Goal: Transaction & Acquisition: Purchase product/service

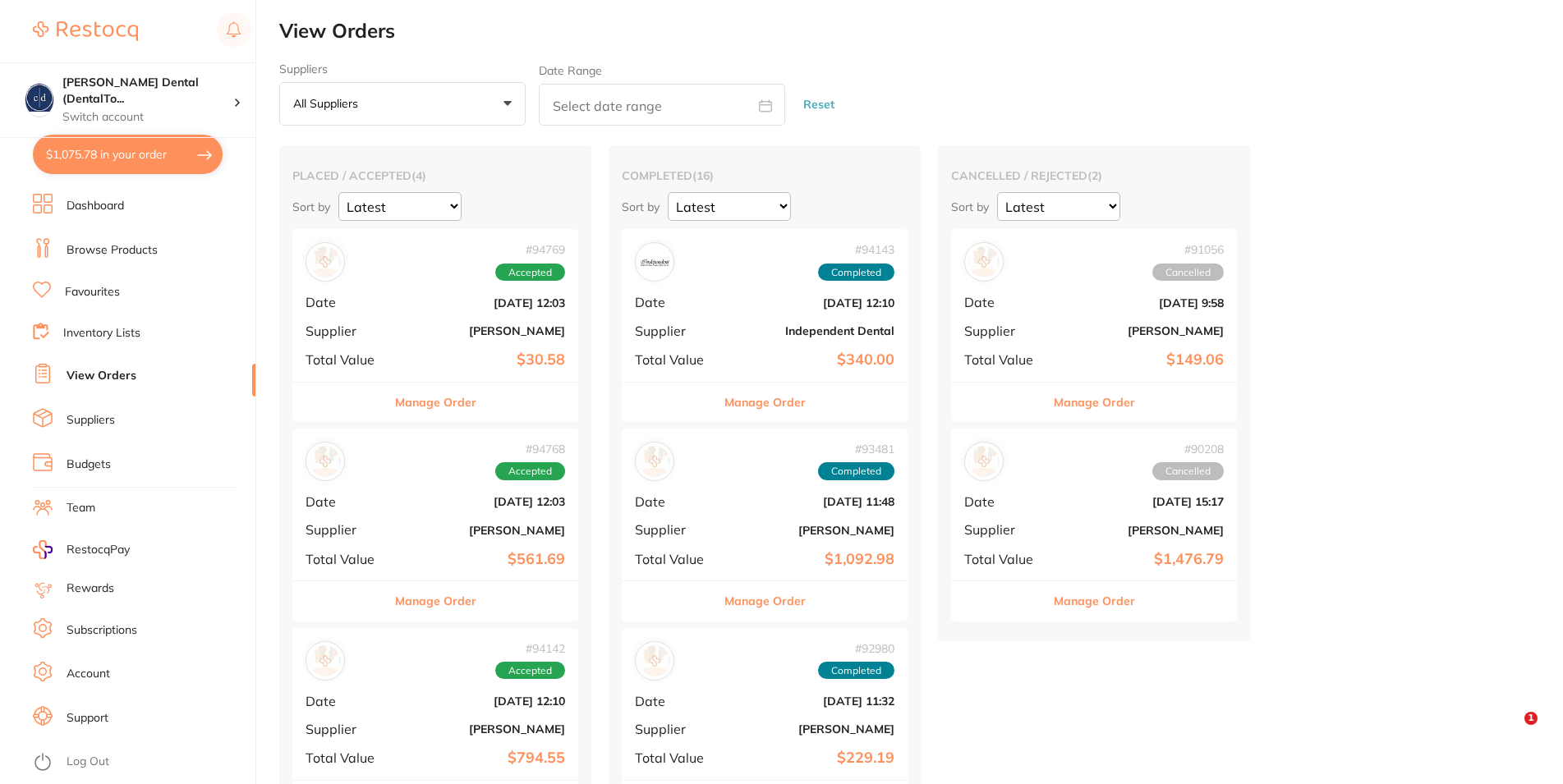
click at [101, 153] on button "$1,075.78 in your order" at bounding box center [128, 154] width 190 height 40
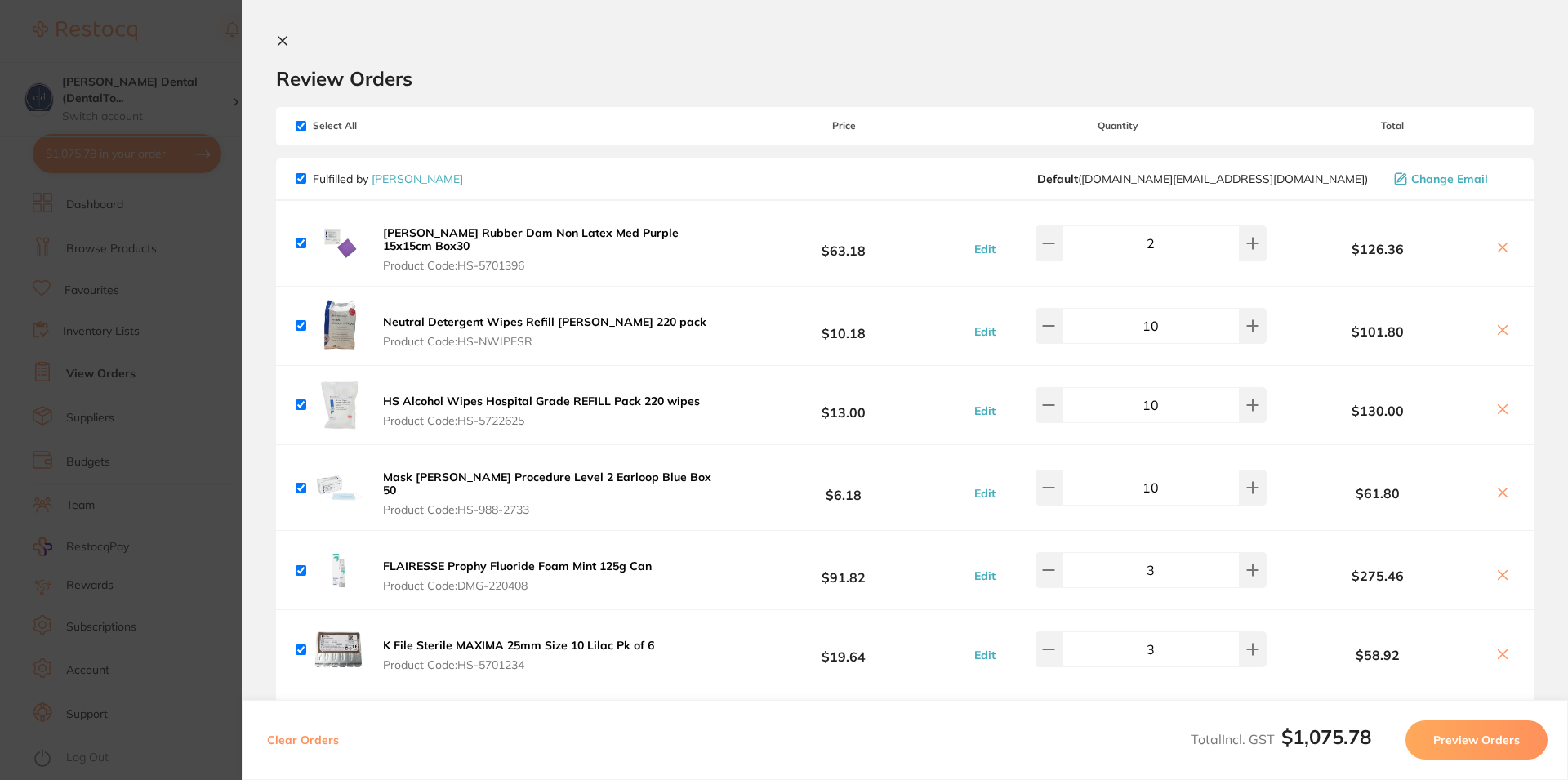
click at [285, 41] on icon at bounding box center [282, 40] width 13 height 13
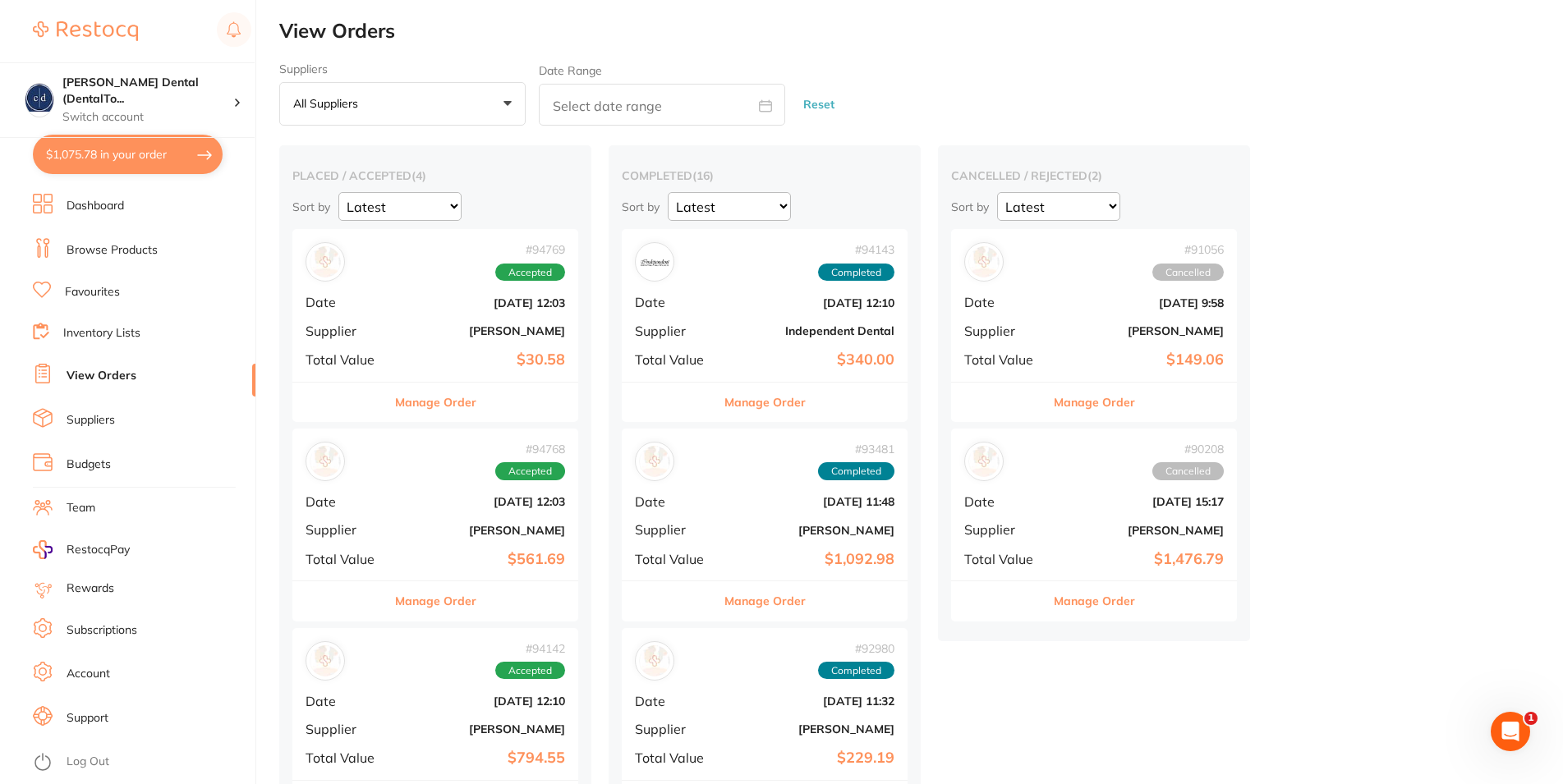
click at [119, 244] on link "Browse Products" at bounding box center [112, 250] width 91 height 17
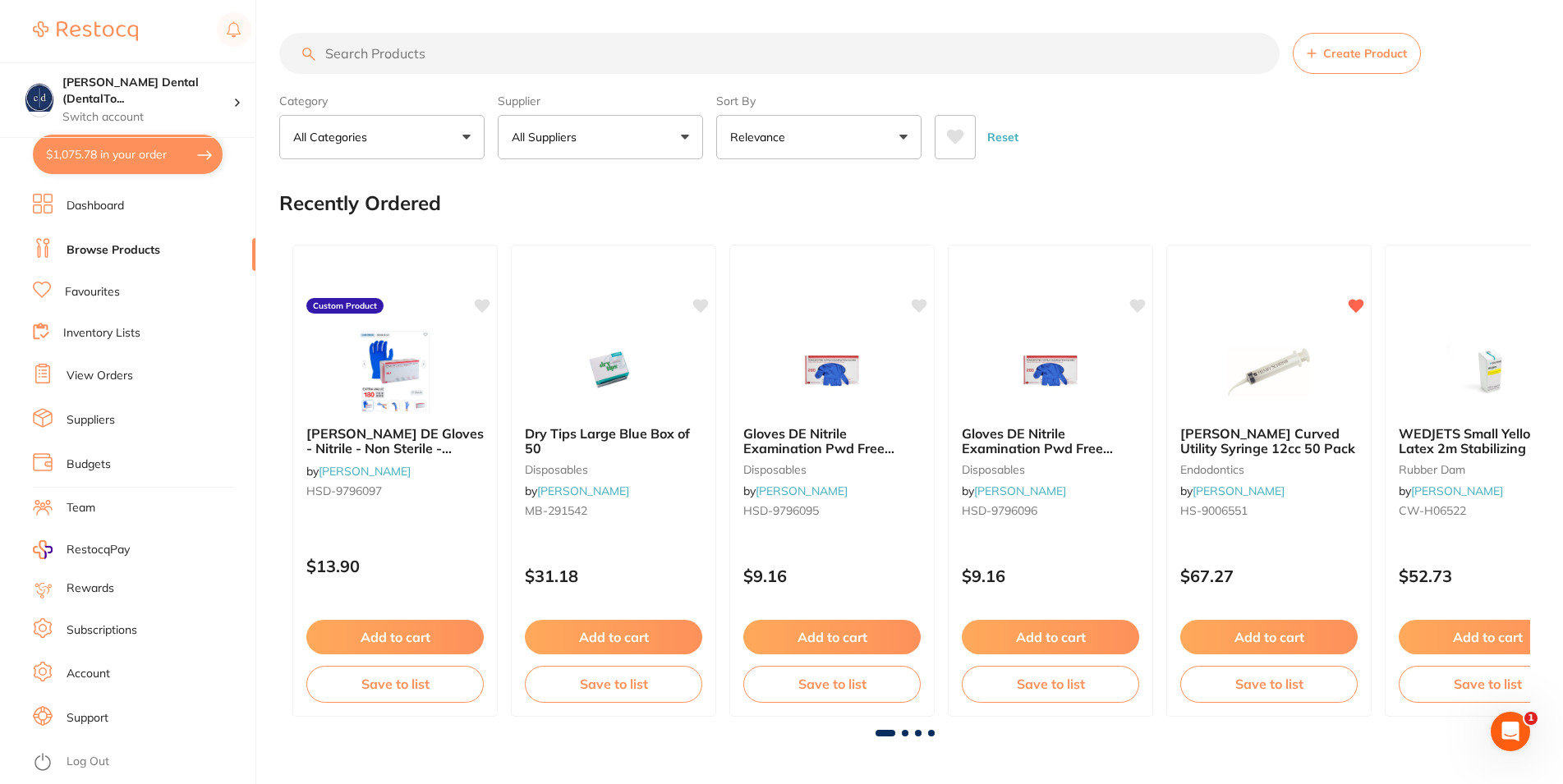
click at [646, 134] on button "All Suppliers" at bounding box center [600, 136] width 206 height 44
type input "henr"
click at [592, 276] on p "[PERSON_NAME]" at bounding box center [609, 279] width 106 height 15
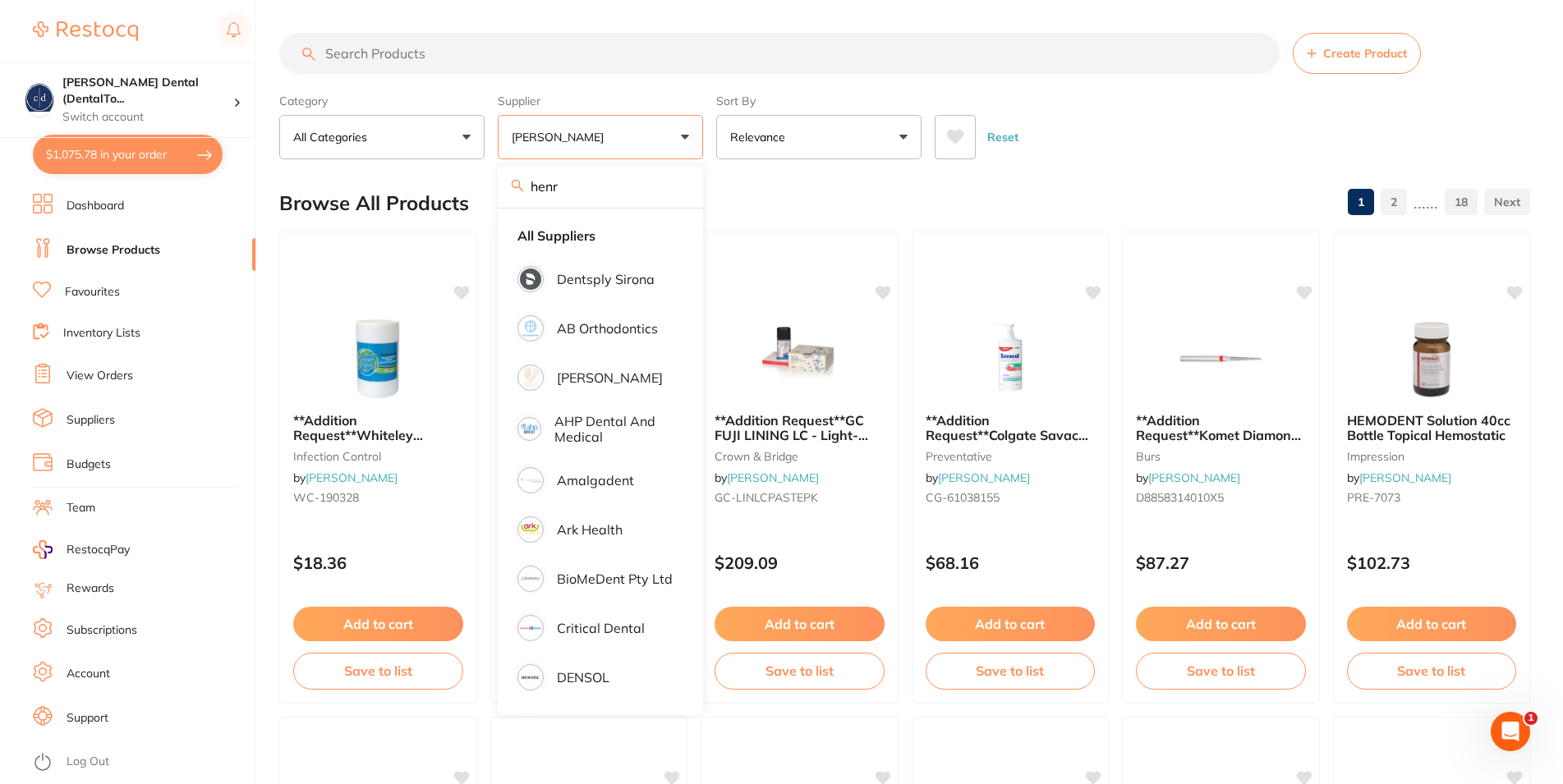
click at [434, 55] on input "search" at bounding box center [779, 53] width 1000 height 42
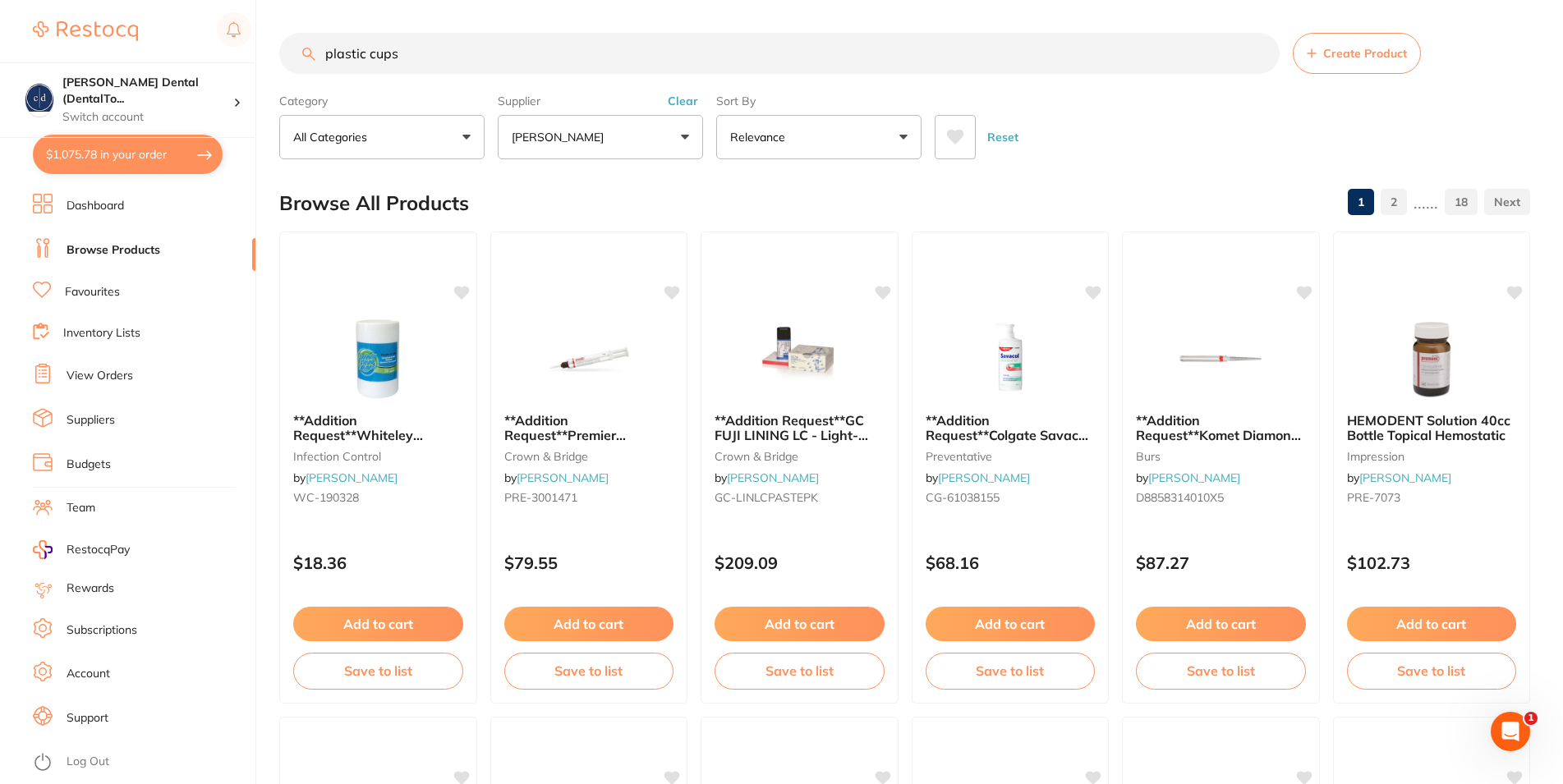
type input "plastic cups"
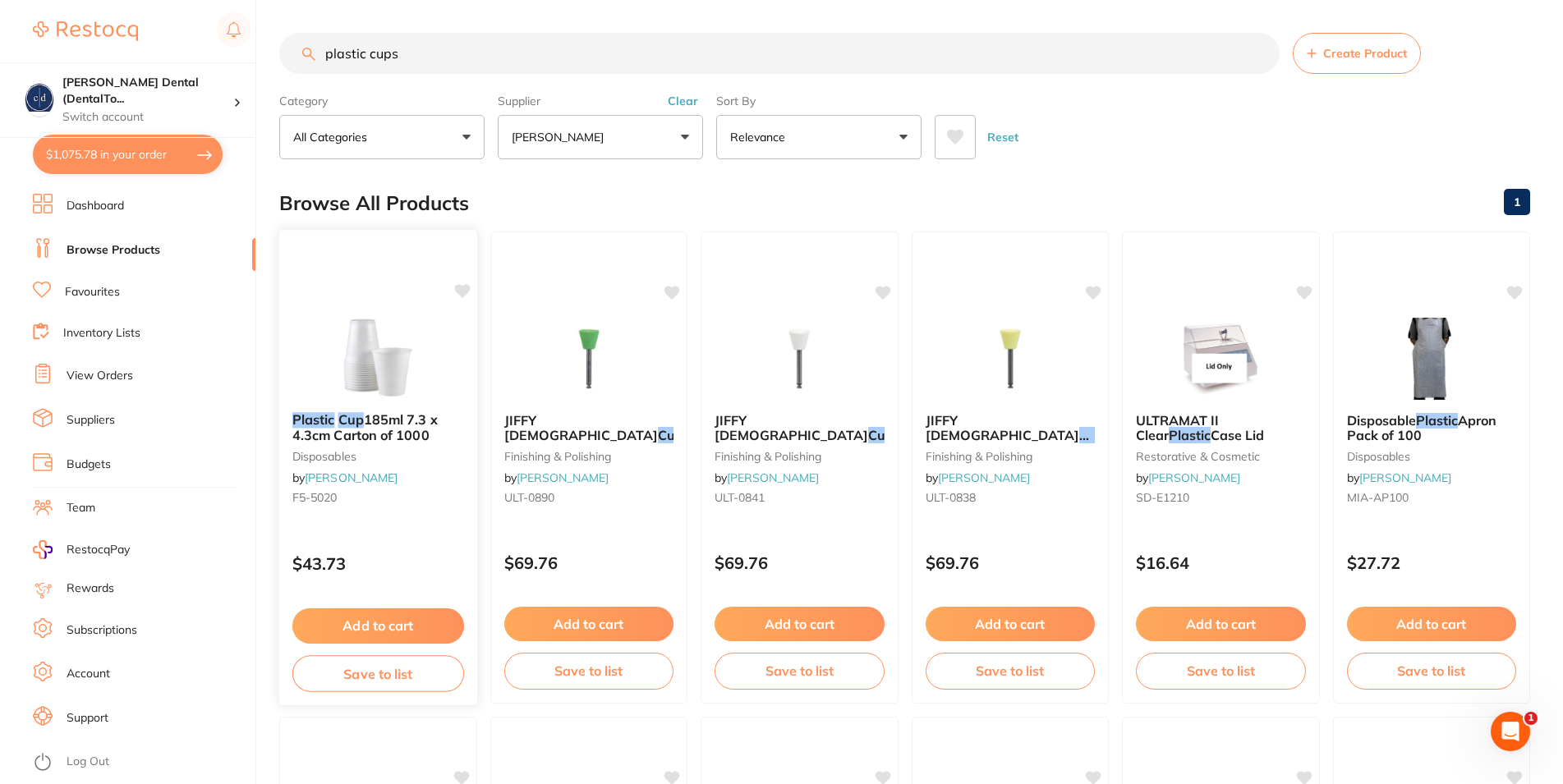
click at [374, 622] on button "Add to cart" at bounding box center [379, 626] width 172 height 36
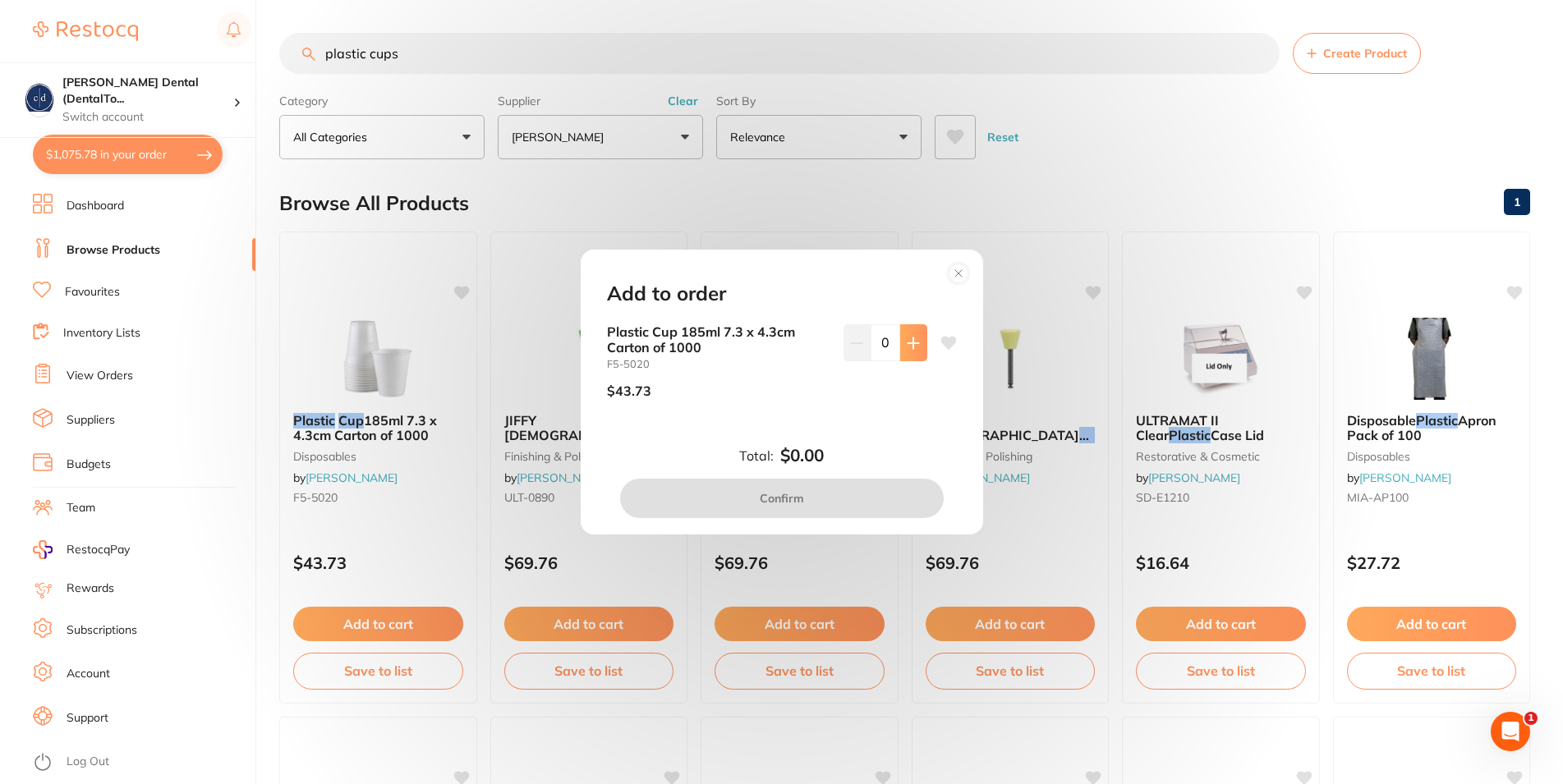
click at [907, 338] on icon at bounding box center [913, 342] width 13 height 13
type input "1"
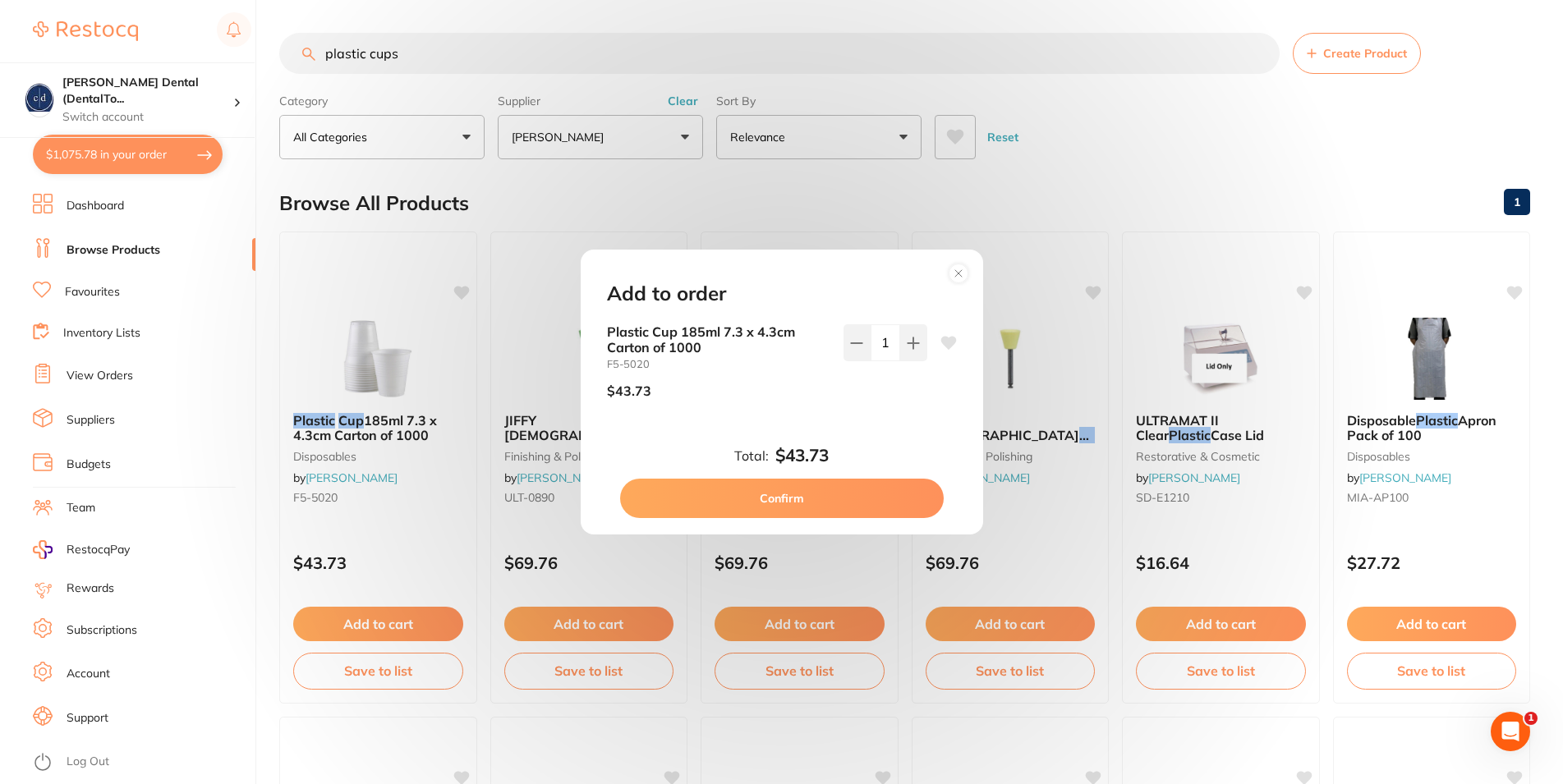
click at [828, 491] on button "Confirm" at bounding box center [782, 498] width 323 height 40
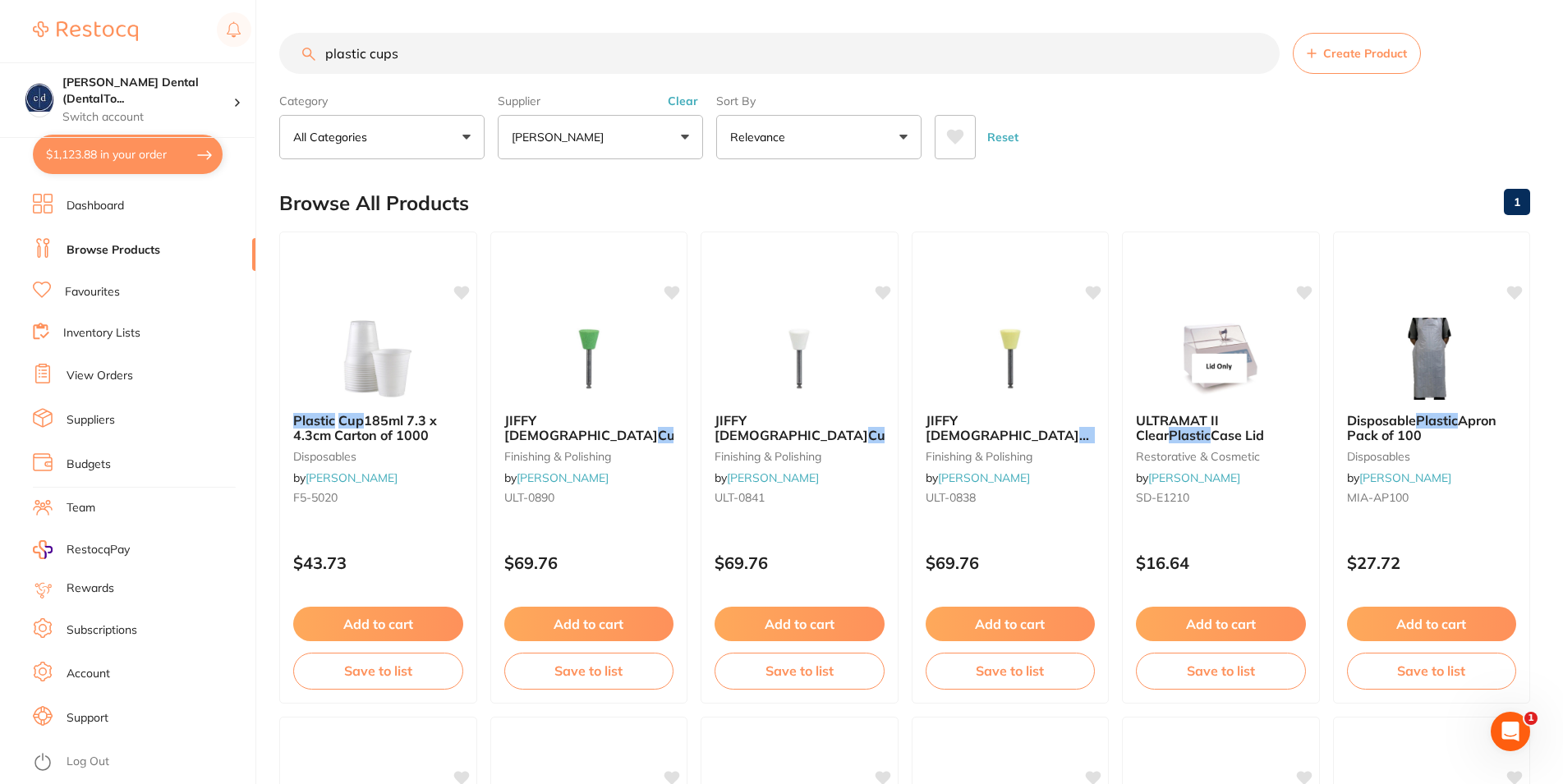
checkbox input "false"
click at [685, 134] on button "[PERSON_NAME]" at bounding box center [600, 136] width 206 height 44
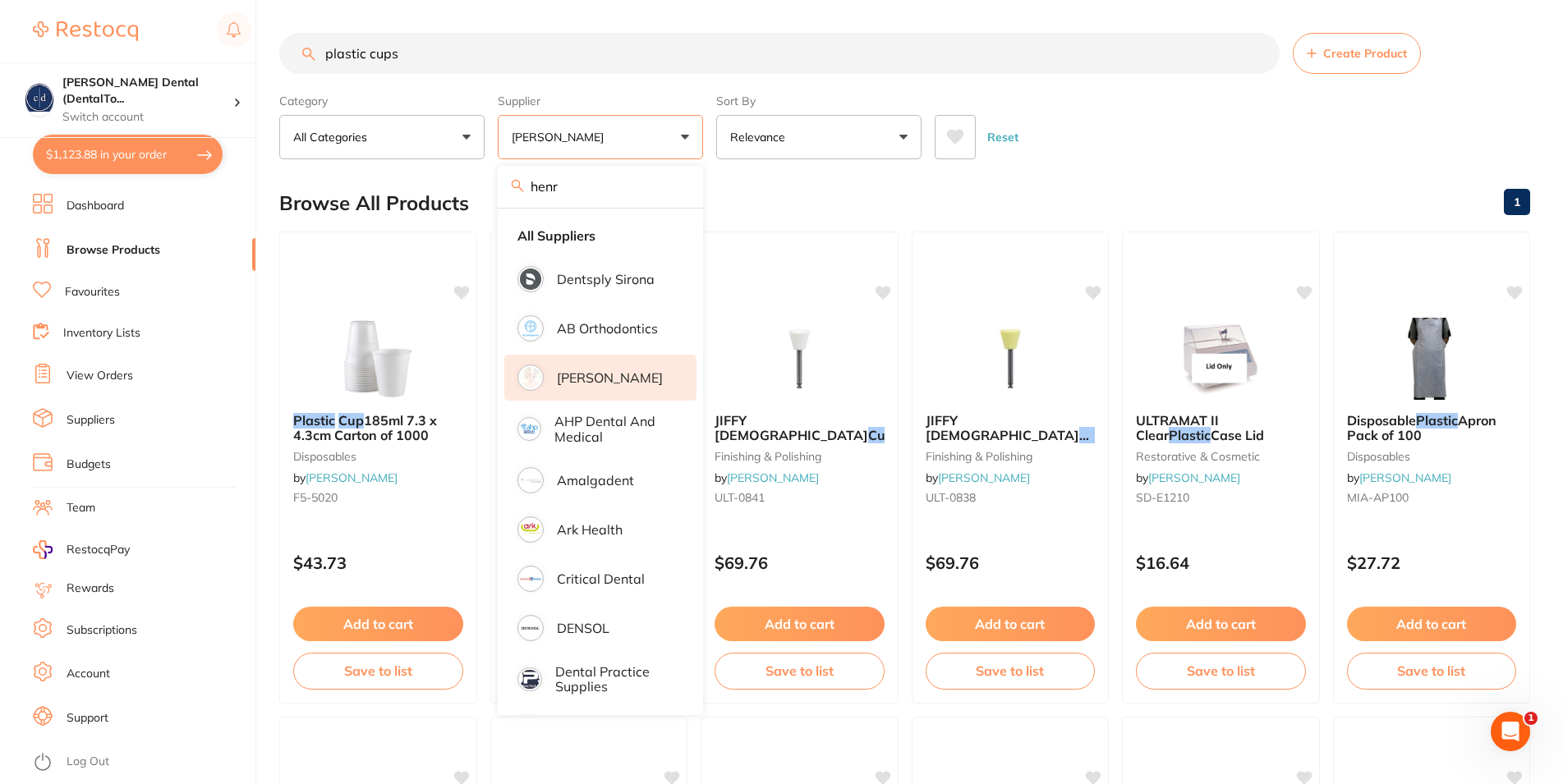
click at [595, 375] on p "[PERSON_NAME]" at bounding box center [609, 377] width 106 height 15
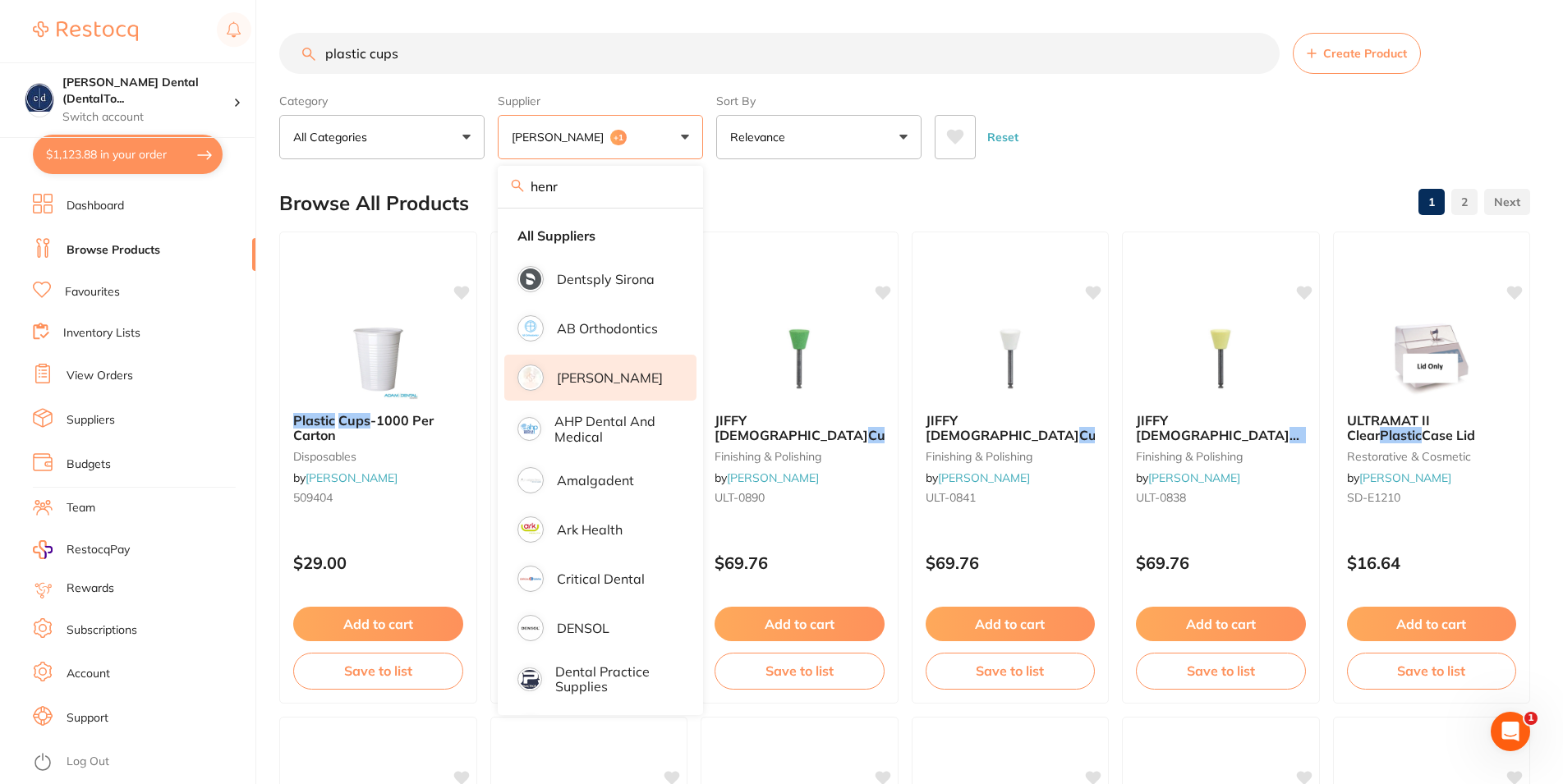
drag, startPoint x: 1000, startPoint y: 138, endPoint x: 873, endPoint y: 146, distance: 127.3
click at [1004, 137] on button "Reset" at bounding box center [1003, 136] width 42 height 44
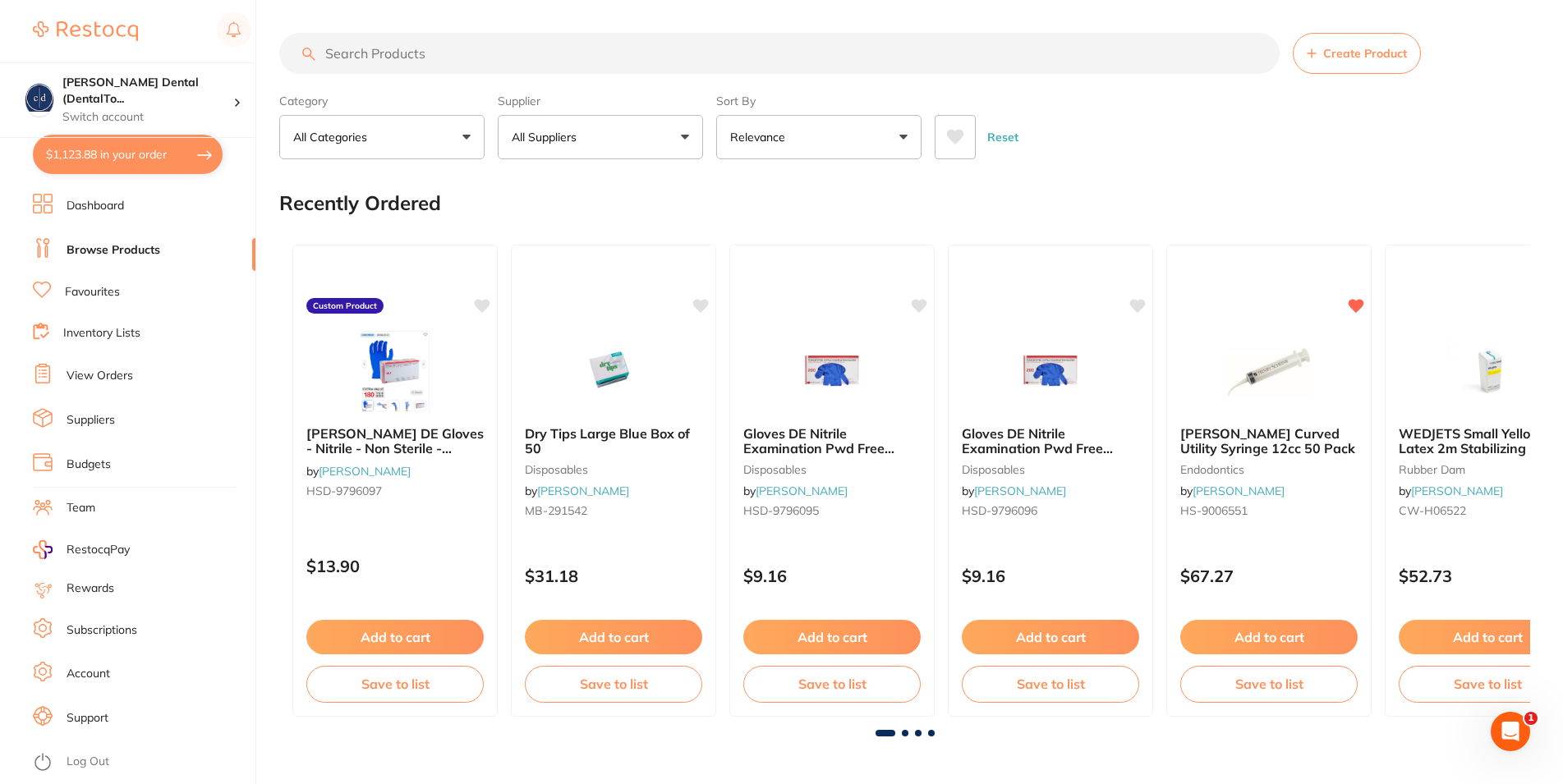
click at [656, 141] on button "All Suppliers" at bounding box center [600, 136] width 206 height 44
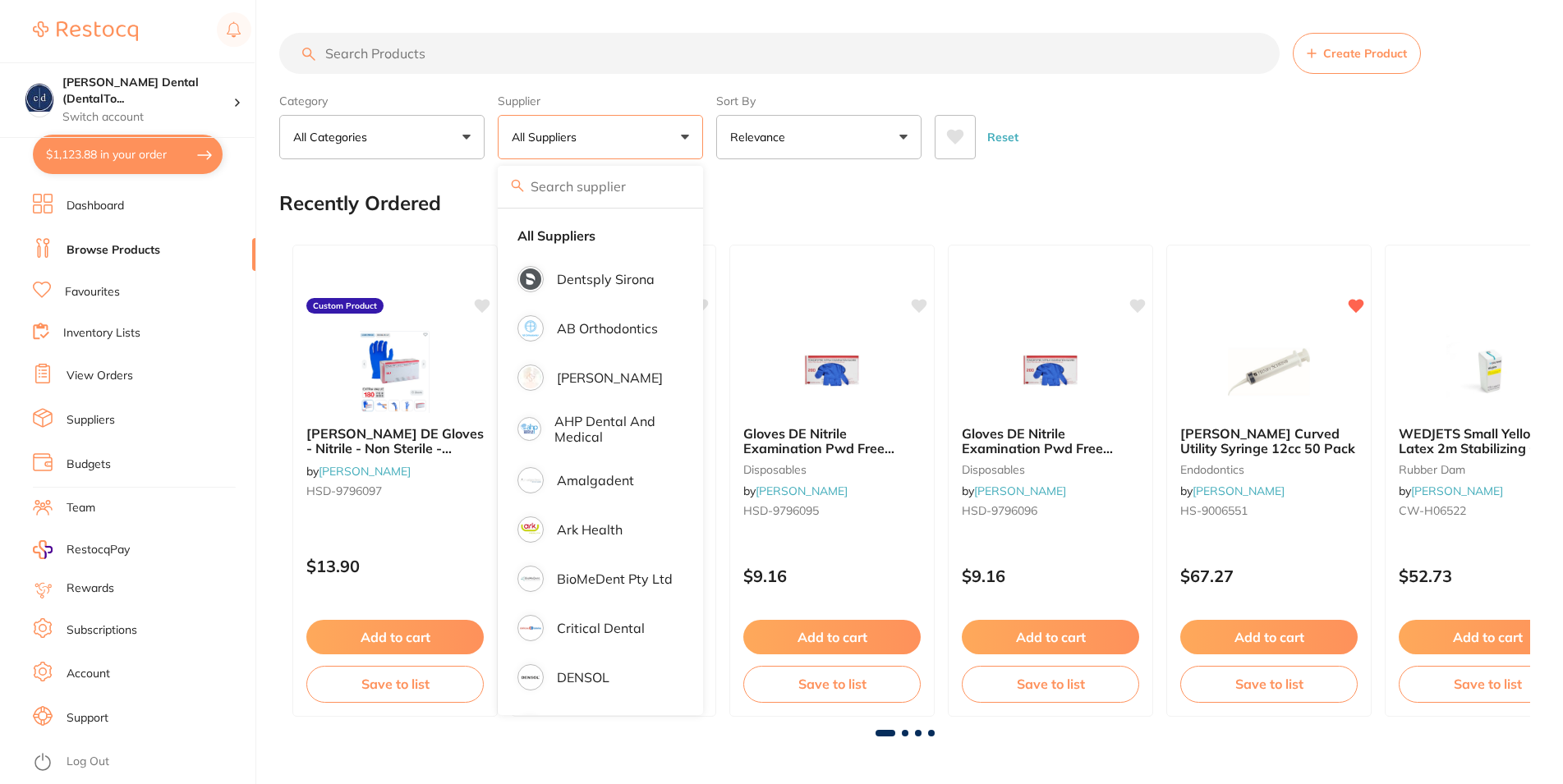
click at [559, 137] on p "All Suppliers" at bounding box center [547, 136] width 71 height 17
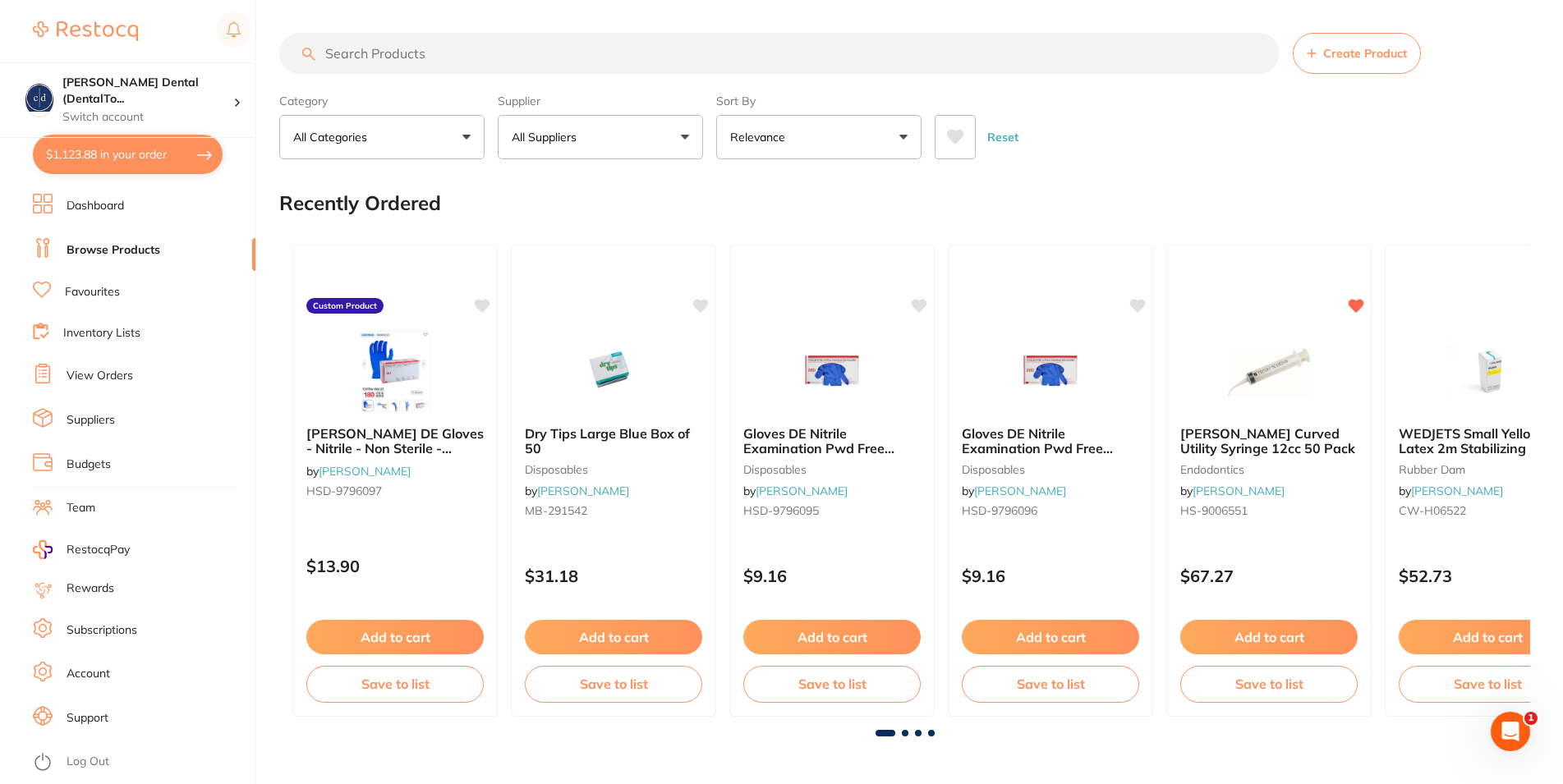
click at [545, 135] on p "All Suppliers" at bounding box center [547, 136] width 71 height 17
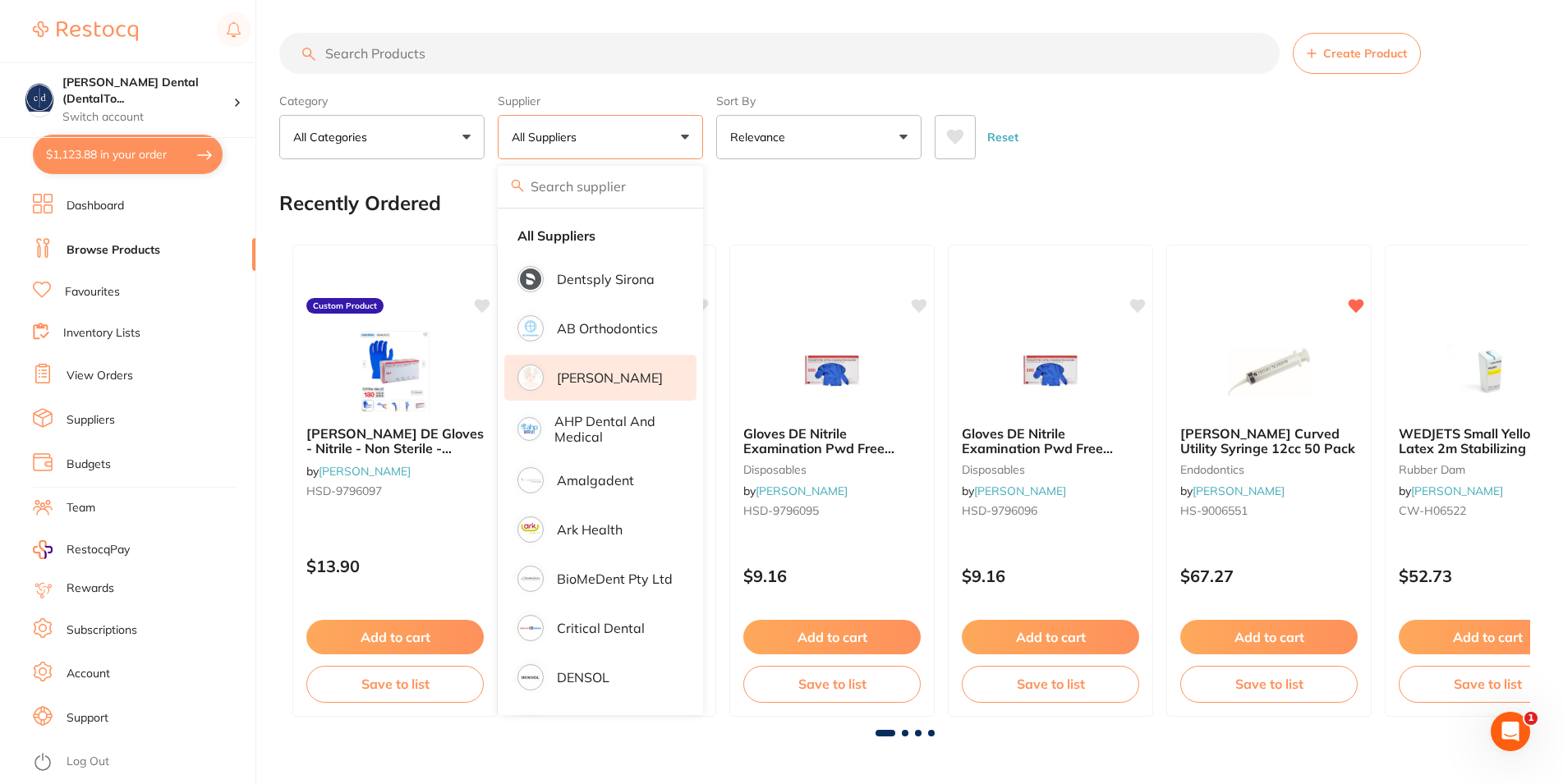
click at [570, 375] on p "[PERSON_NAME]" at bounding box center [609, 377] width 106 height 15
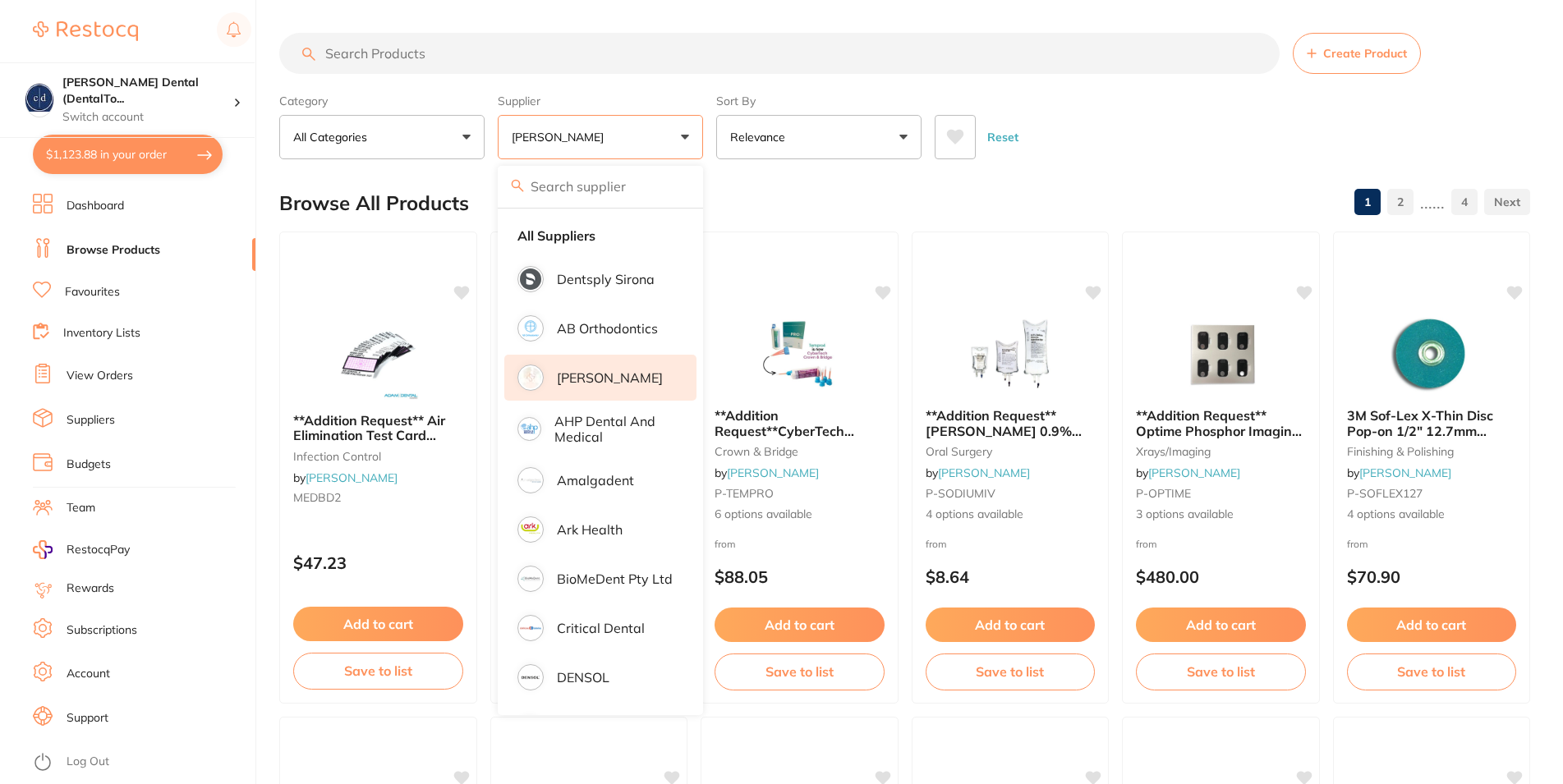
drag, startPoint x: 436, startPoint y: 61, endPoint x: 478, endPoint y: 4, distance: 70.8
click at [444, 45] on input "search" at bounding box center [779, 53] width 1000 height 42
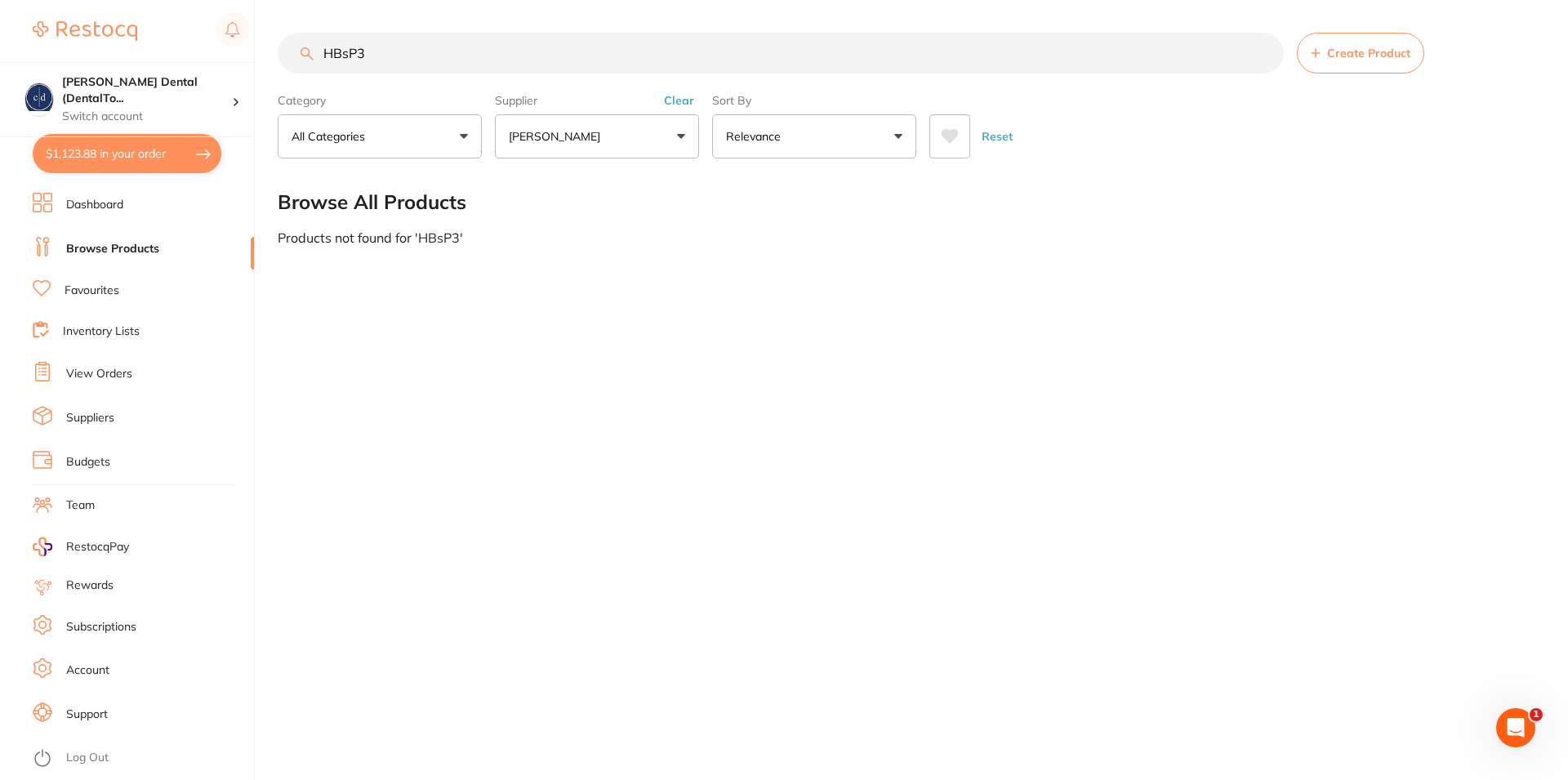
drag, startPoint x: 371, startPoint y: 55, endPoint x: 317, endPoint y: 59, distance: 54.1
click at [317, 59] on input "HBsP3" at bounding box center [780, 53] width 1006 height 41
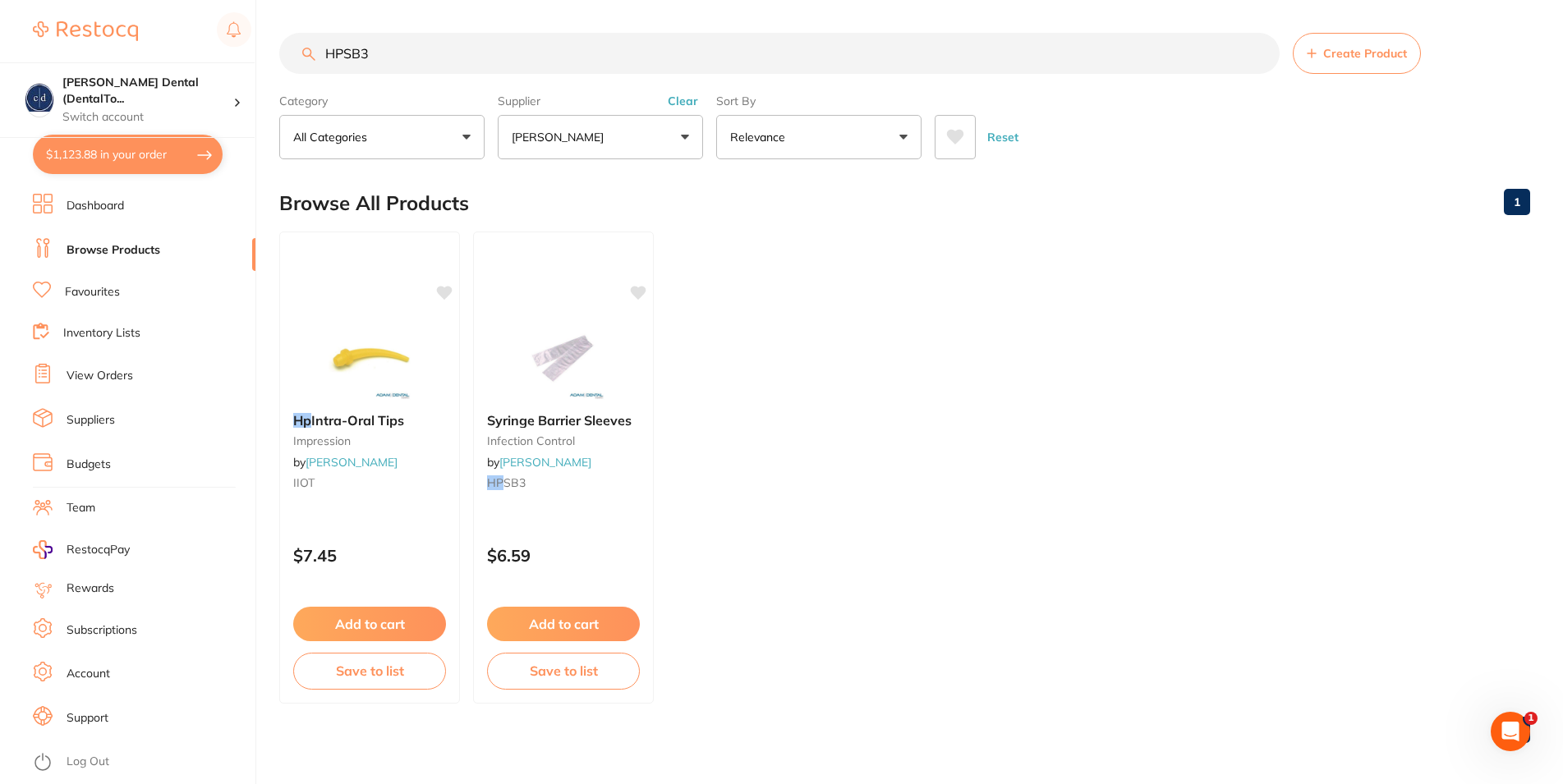
type input "HPSB3"
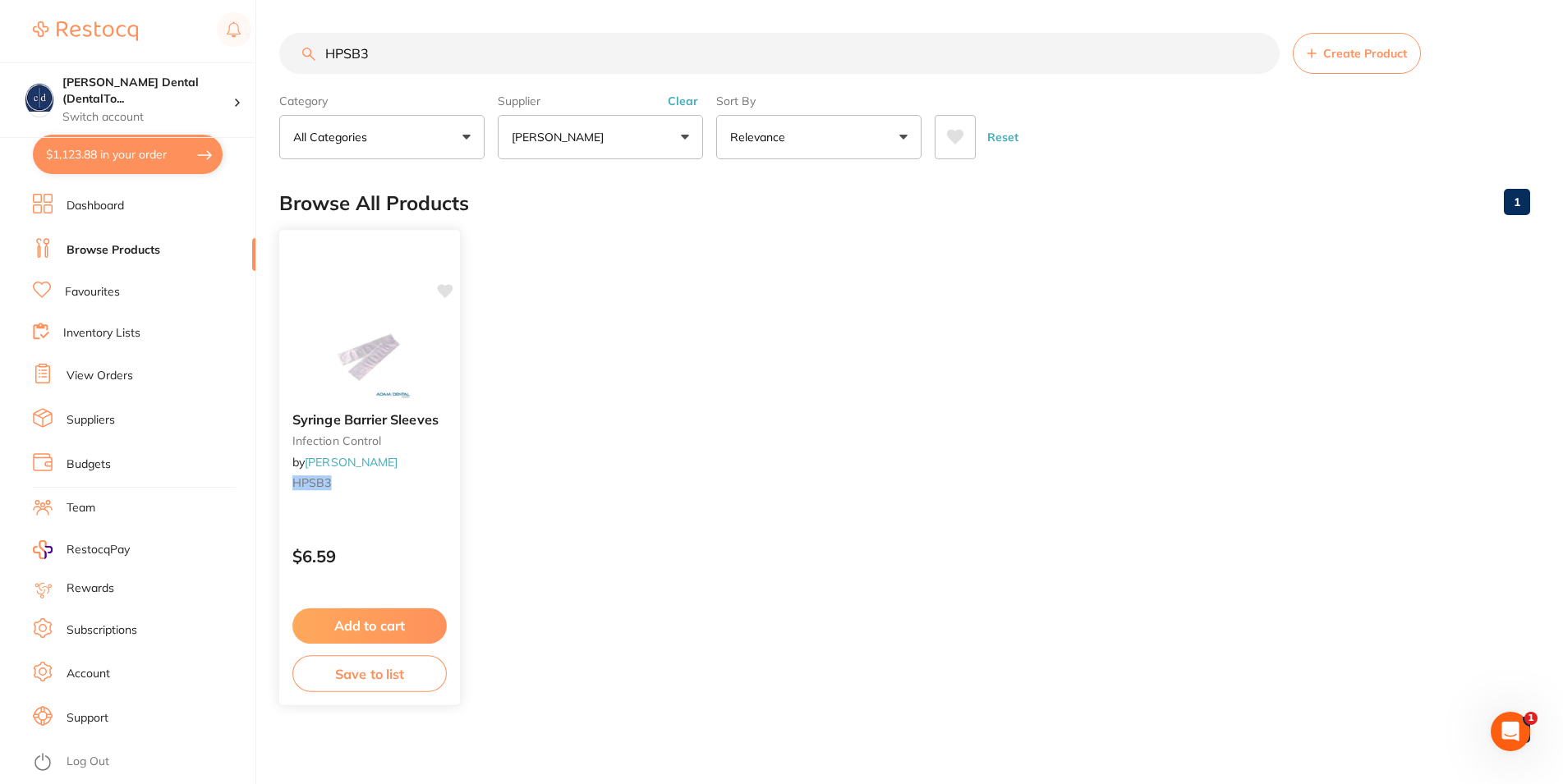
click at [402, 623] on button "Add to cart" at bounding box center [370, 626] width 154 height 36
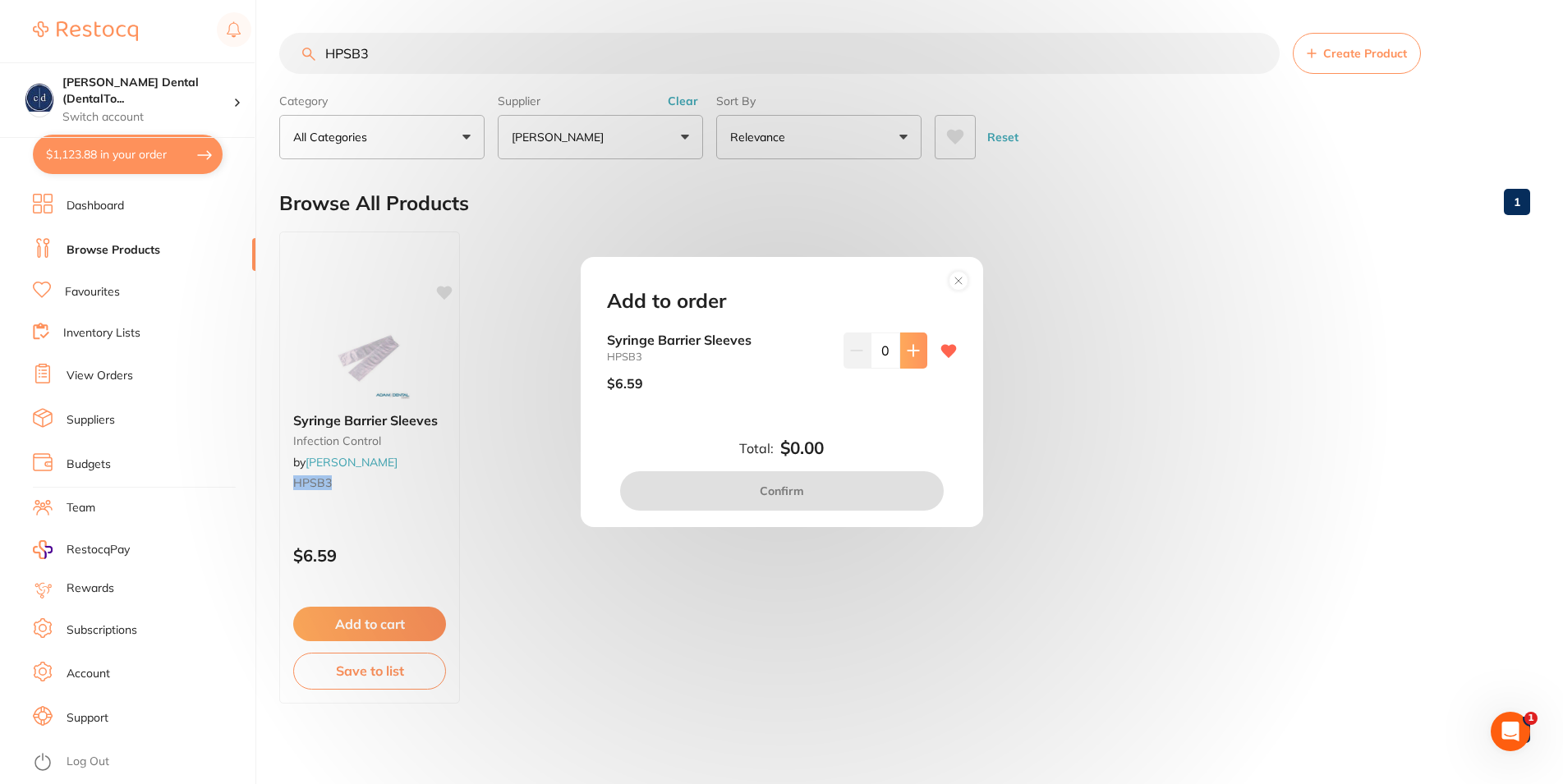
click at [907, 349] on icon at bounding box center [912, 350] width 11 height 11
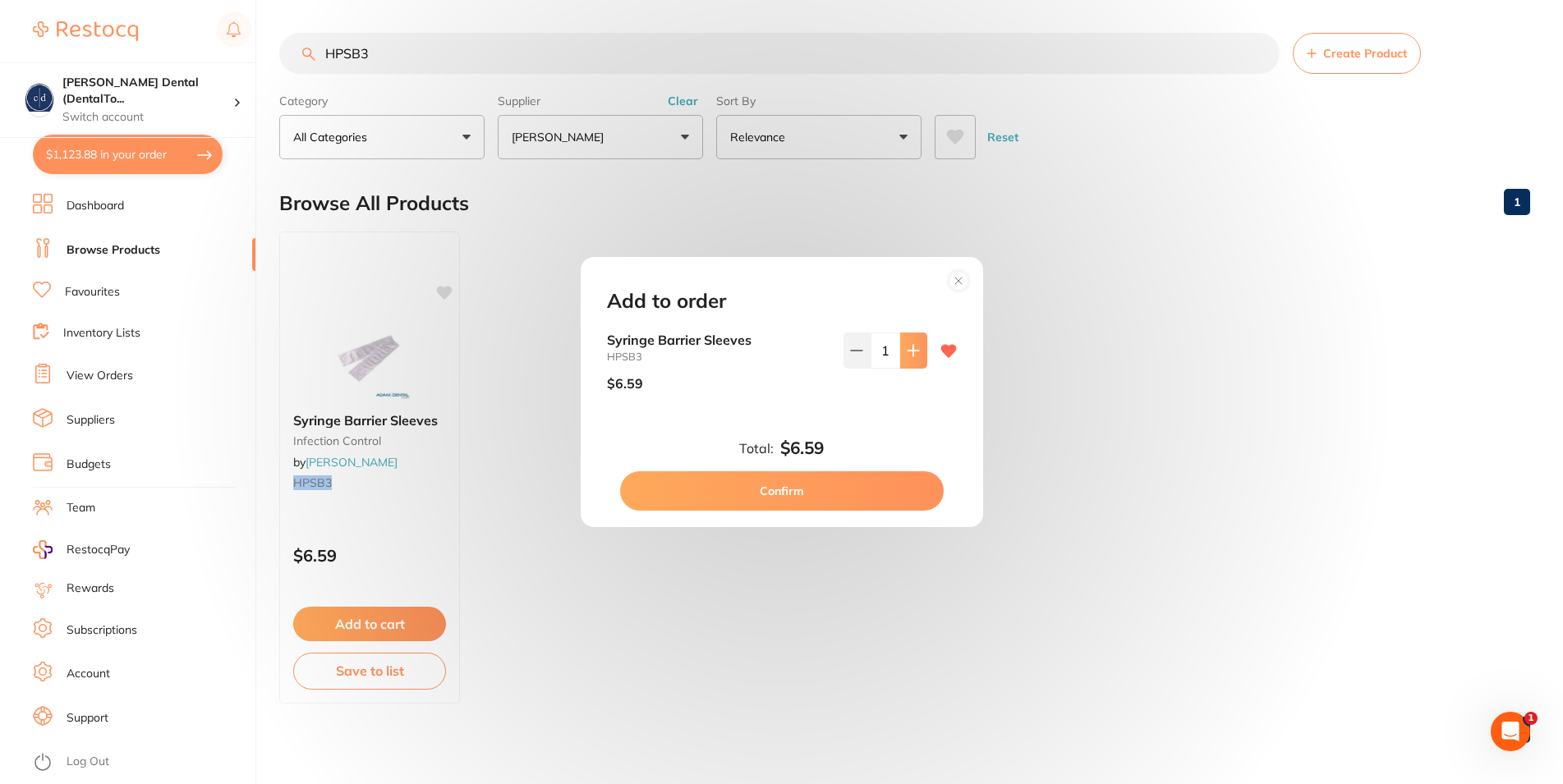
click at [907, 349] on icon at bounding box center [912, 350] width 11 height 11
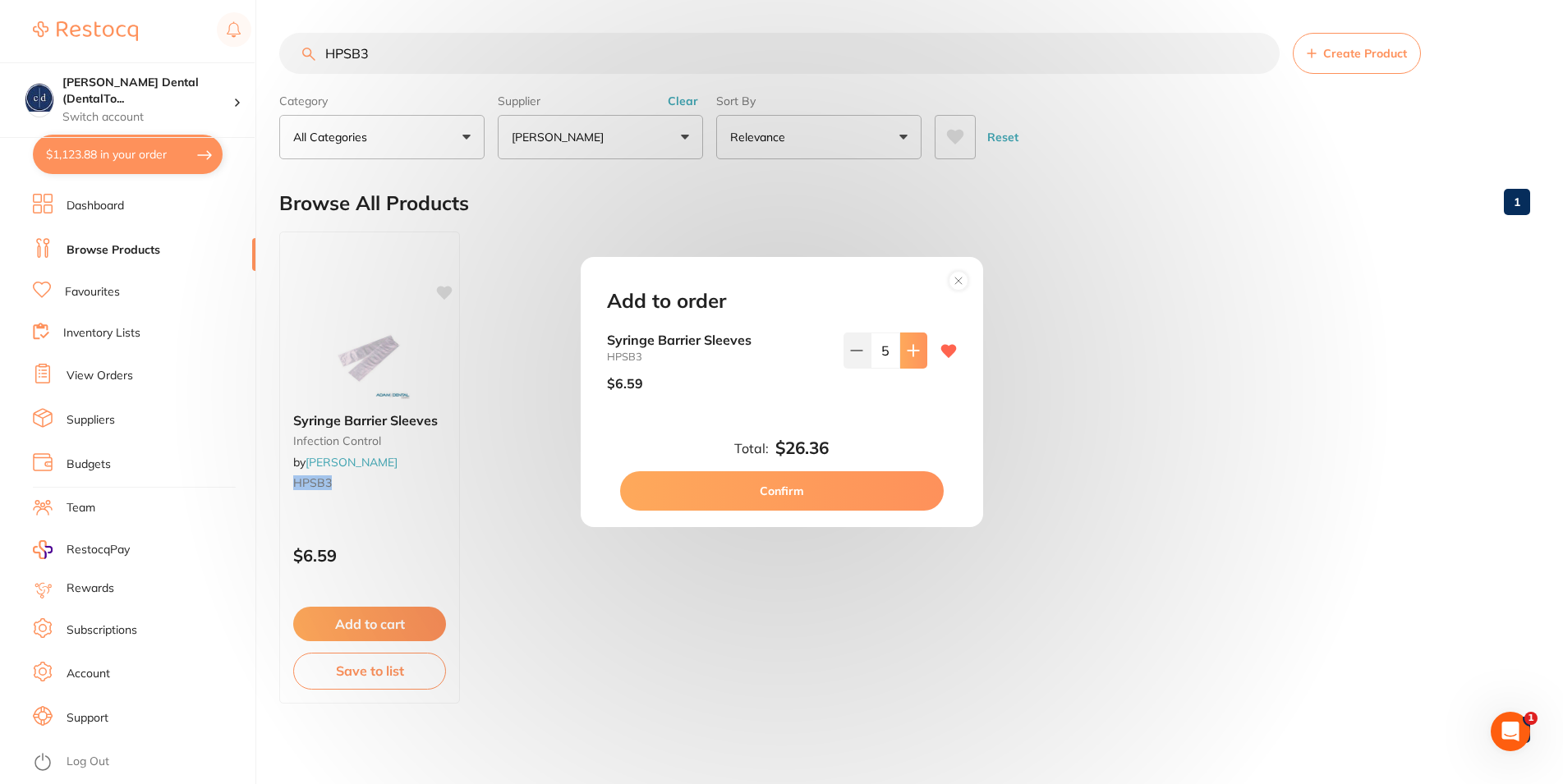
type input "6"
click at [813, 495] on button "Confirm" at bounding box center [782, 491] width 323 height 40
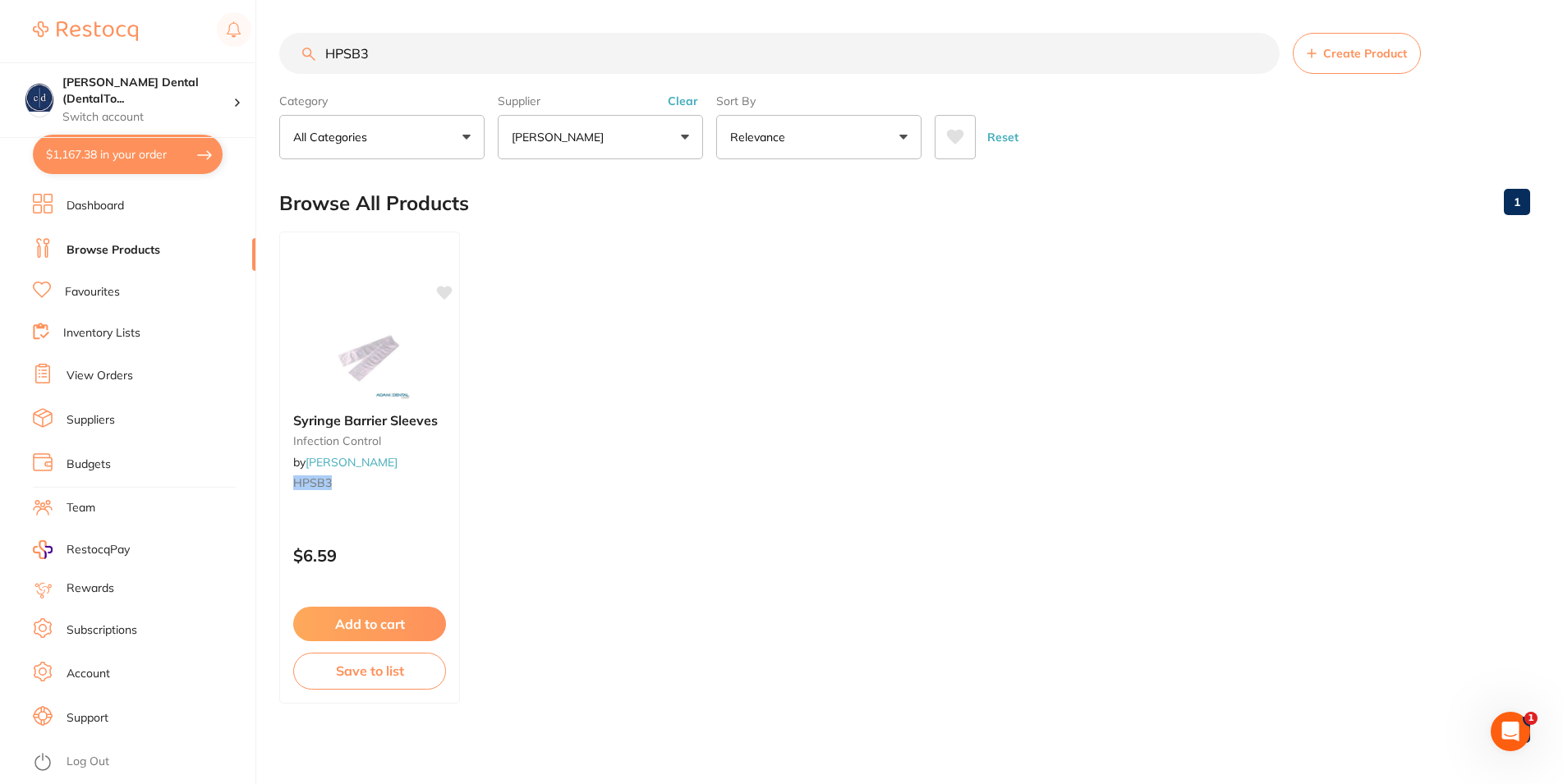
click at [672, 356] on ul "Syringe Barrier Sleeves infection control by [PERSON_NAME] HPSB3 $6.59 Add to c…" at bounding box center [904, 467] width 1251 height 472
drag, startPoint x: 375, startPoint y: 55, endPoint x: 306, endPoint y: 42, distance: 70.2
click at [306, 42] on input "HPSB3" at bounding box center [779, 53] width 1000 height 42
type input "TRAY COVERS"
